Goal: Task Accomplishment & Management: Use online tool/utility

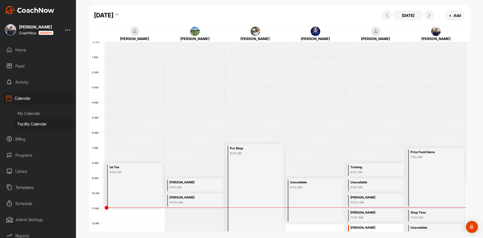
scroll to position [87, 0]
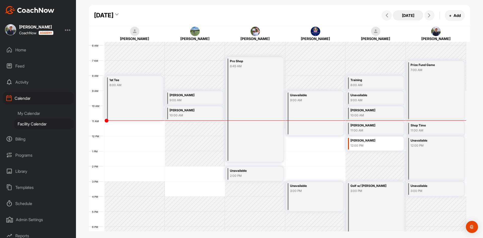
click at [414, 16] on button "[DATE]" at bounding box center [408, 15] width 30 height 10
click at [35, 114] on div "My Calendar" at bounding box center [44, 113] width 60 height 11
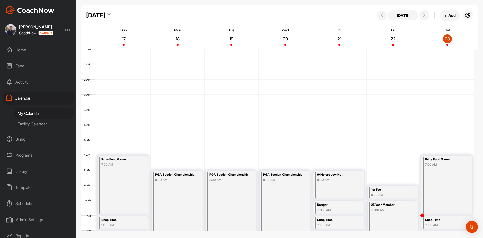
scroll to position [87, 0]
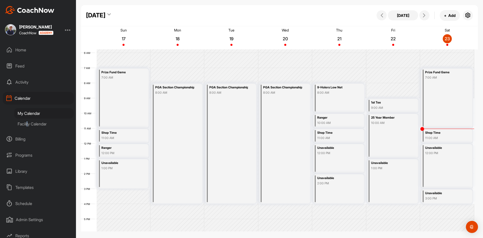
click at [29, 122] on div "Facility Calendar" at bounding box center [44, 124] width 60 height 11
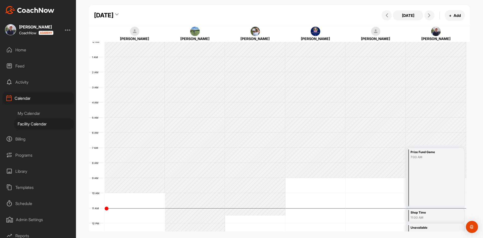
scroll to position [87, 0]
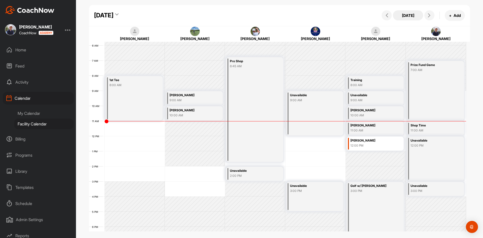
click at [408, 15] on button "[DATE]" at bounding box center [408, 15] width 30 height 10
click at [431, 16] on icon at bounding box center [429, 15] width 4 height 4
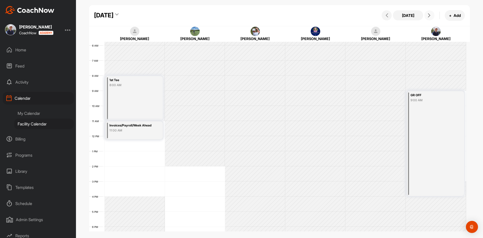
click at [428, 16] on icon at bounding box center [429, 15] width 4 height 4
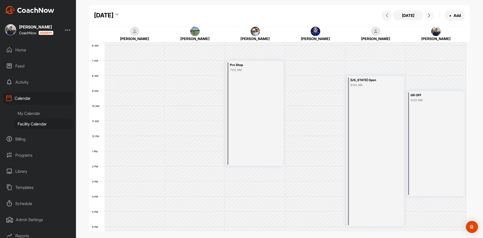
click at [428, 16] on icon at bounding box center [429, 15] width 4 height 4
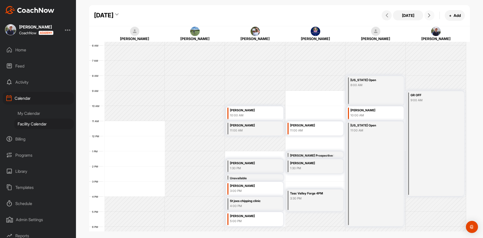
click at [314, 170] on div "1:30 PM" at bounding box center [312, 168] width 44 height 5
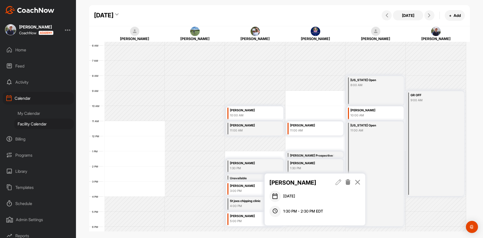
click at [359, 183] on icon at bounding box center [358, 182] width 6 height 6
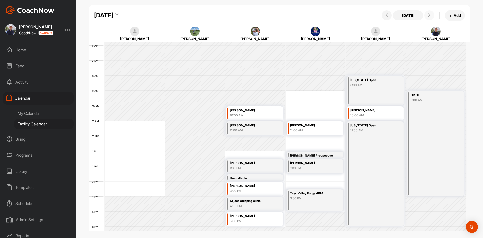
click at [428, 15] on icon at bounding box center [429, 15] width 4 height 4
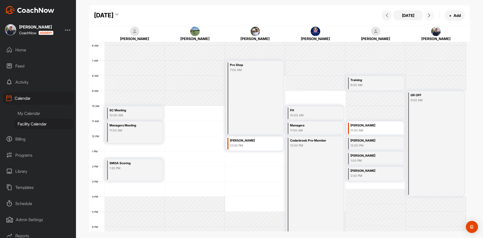
click at [429, 15] on icon at bounding box center [429, 15] width 4 height 4
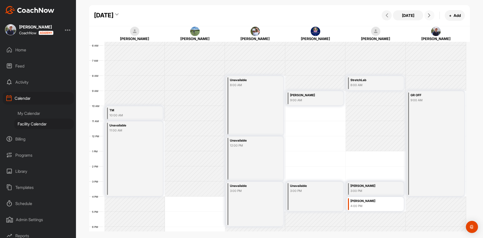
click at [430, 16] on icon at bounding box center [429, 15] width 4 height 4
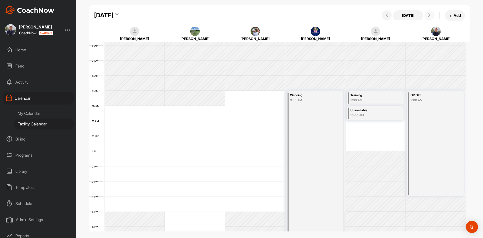
click at [430, 14] on icon at bounding box center [429, 15] width 4 height 4
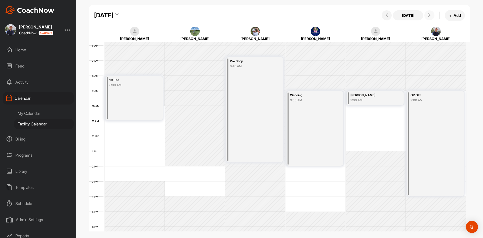
click at [431, 15] on icon at bounding box center [429, 15] width 4 height 4
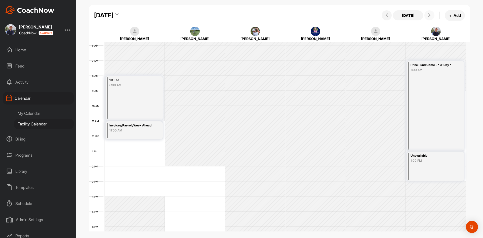
click at [431, 15] on icon at bounding box center [429, 15] width 4 height 4
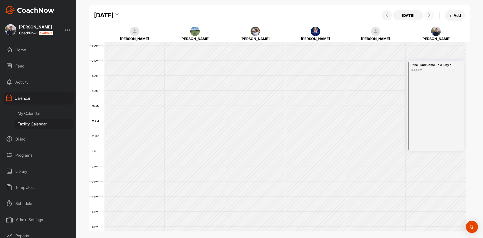
click at [431, 15] on icon at bounding box center [429, 15] width 4 height 4
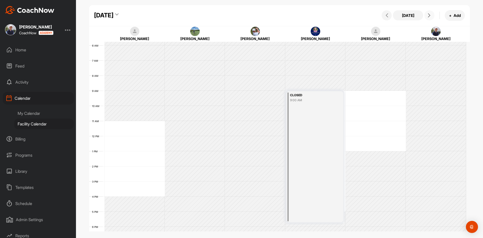
click at [431, 15] on icon at bounding box center [429, 15] width 4 height 4
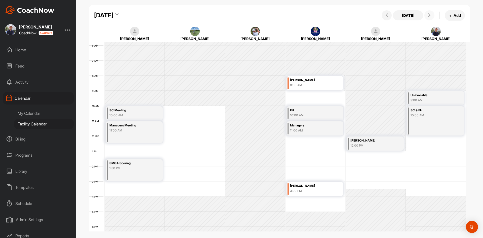
click at [431, 15] on icon at bounding box center [429, 15] width 4 height 4
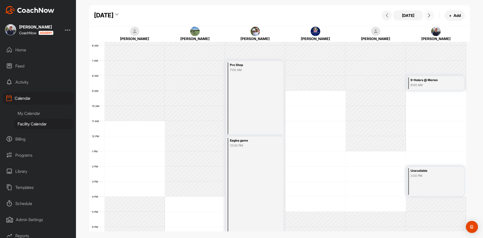
click at [431, 15] on icon at bounding box center [429, 15] width 4 height 4
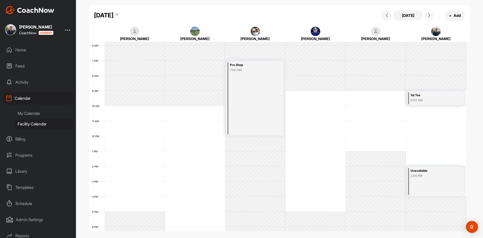
click at [431, 15] on icon at bounding box center [429, 15] width 4 height 4
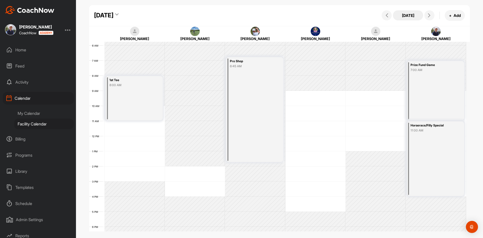
click at [404, 14] on button "[DATE]" at bounding box center [408, 15] width 30 height 10
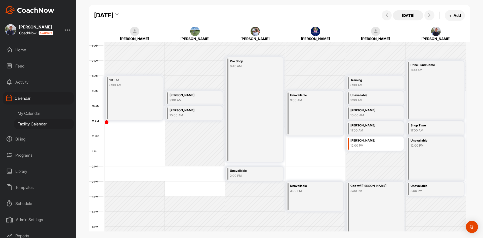
click at [411, 15] on button "[DATE]" at bounding box center [408, 15] width 30 height 10
click at [429, 15] on icon at bounding box center [429, 15] width 4 height 4
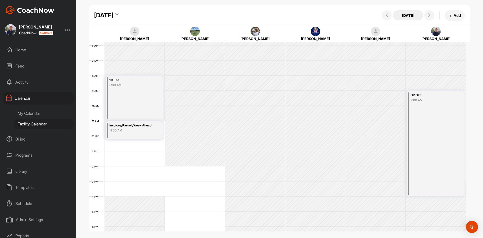
click at [403, 15] on button "[DATE]" at bounding box center [408, 15] width 30 height 10
